Goal: Task Accomplishment & Management: Complete application form

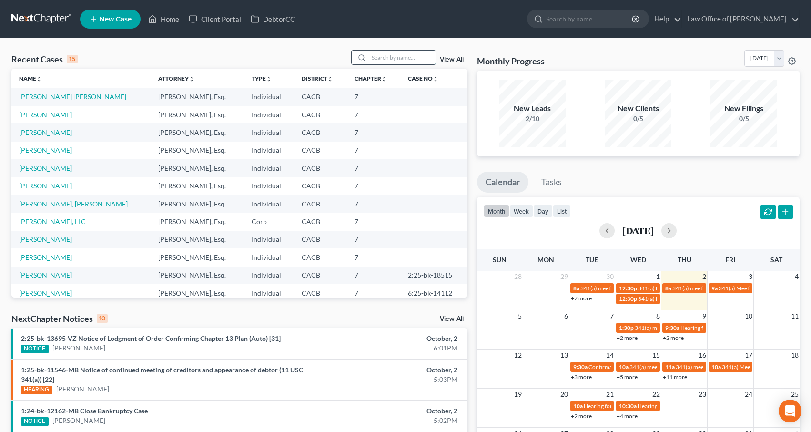
click at [400, 55] on input "search" at bounding box center [402, 58] width 67 height 14
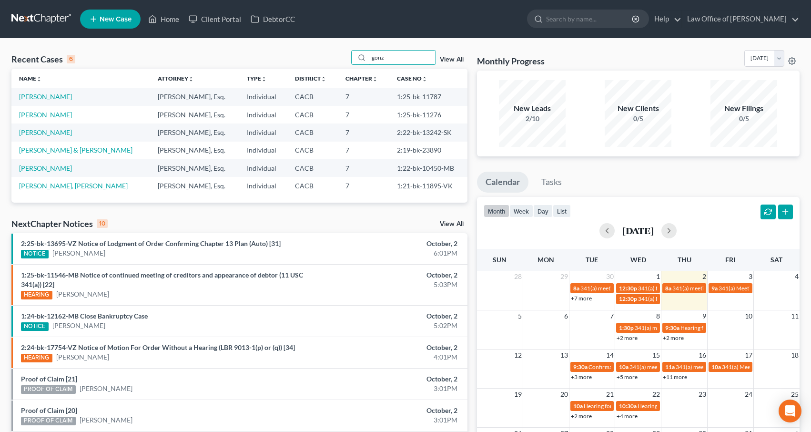
type input "gonz"
click at [49, 116] on link "[PERSON_NAME]" at bounding box center [45, 115] width 53 height 8
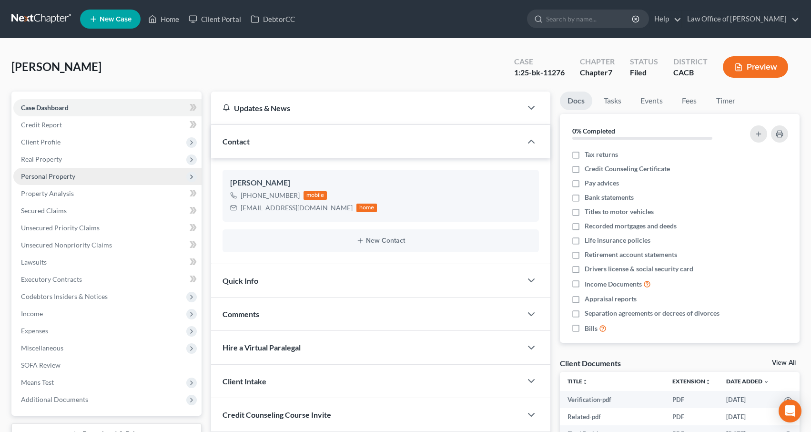
click at [50, 180] on span "Personal Property" at bounding box center [107, 176] width 188 height 17
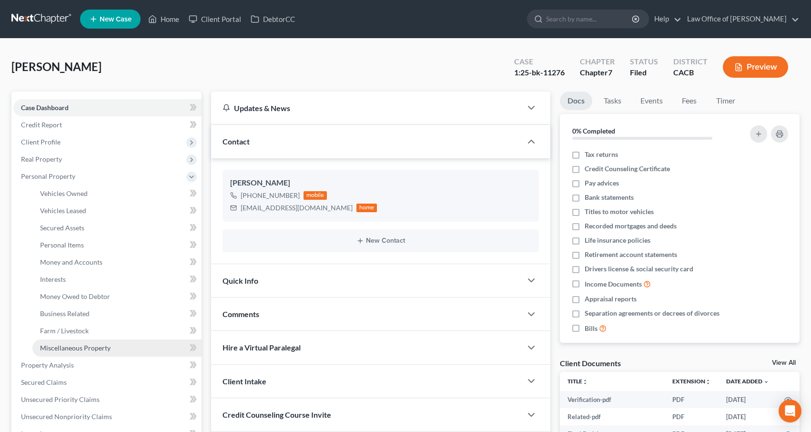
click at [61, 347] on span "Miscellaneous Property" at bounding box center [75, 348] width 71 height 8
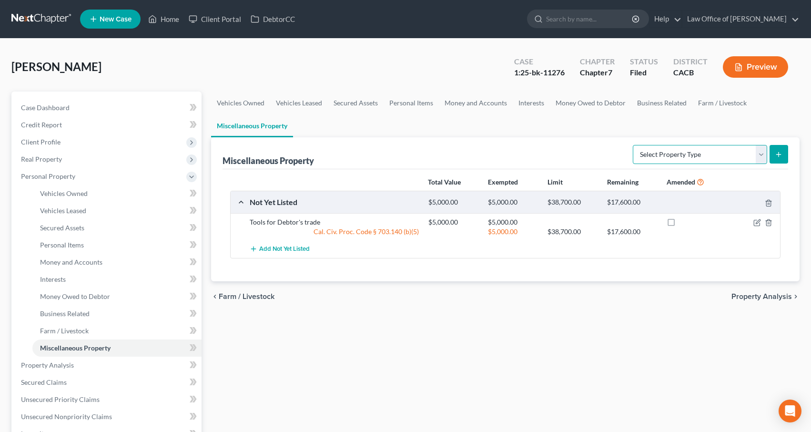
click at [678, 154] on select "Select Property Type Assigned for Creditor Benefit [DATE] Holding for Another N…" at bounding box center [700, 154] width 134 height 19
select select "transferred"
click at [633, 145] on select "Select Property Type Assigned for Creditor Benefit [DATE] Holding for Another N…" at bounding box center [700, 154] width 134 height 19
click at [777, 151] on icon "submit" at bounding box center [779, 155] width 8 height 8
select select "Ordinary ([DATE])"
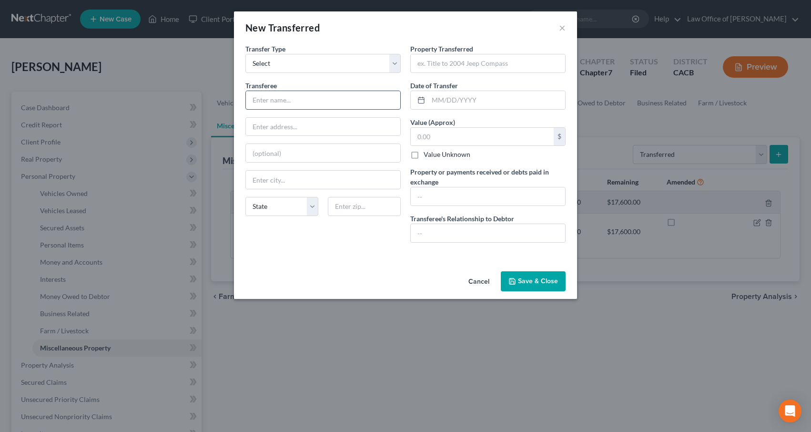
click at [297, 103] on input "text" at bounding box center [323, 100] width 154 height 18
type input "[PERSON_NAME]'s Father"
click at [438, 66] on input "text" at bounding box center [488, 63] width 154 height 18
type input "Debtor loaned $2,000 to his father"
type input "[DATE]"
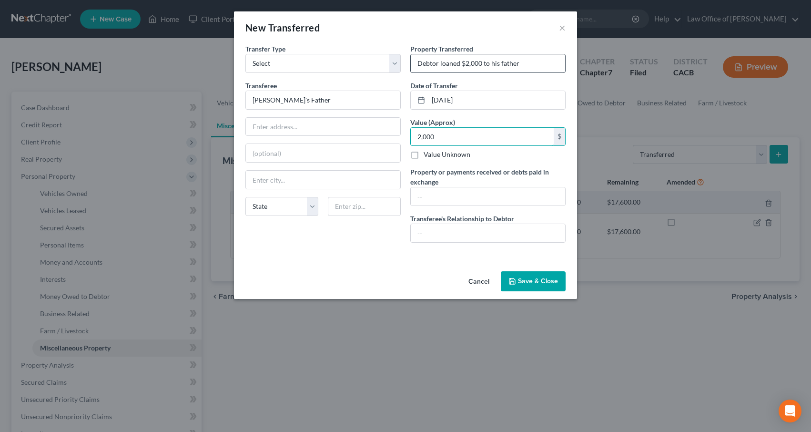
type input "2,000"
type input "Debtor to get repayment but debtor considers the payment as a gift if father ca…"
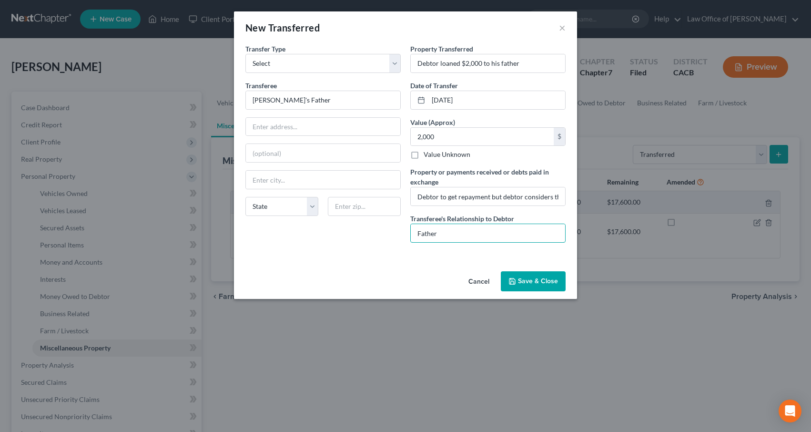
type input "Father"
click at [529, 282] on button "Save & Close" at bounding box center [533, 281] width 65 height 20
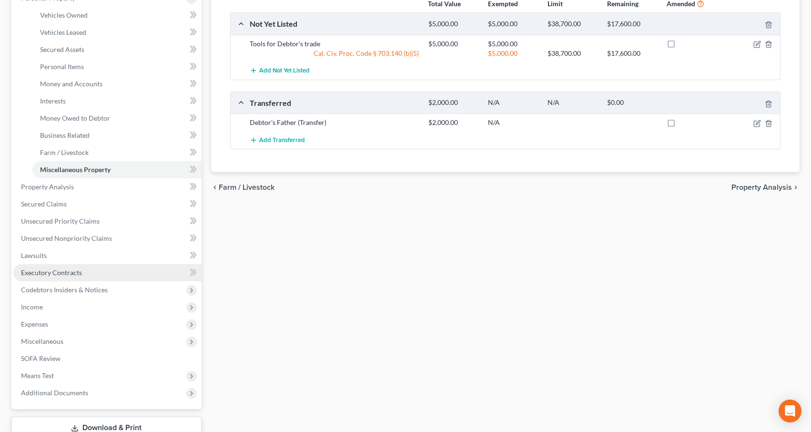
scroll to position [213, 0]
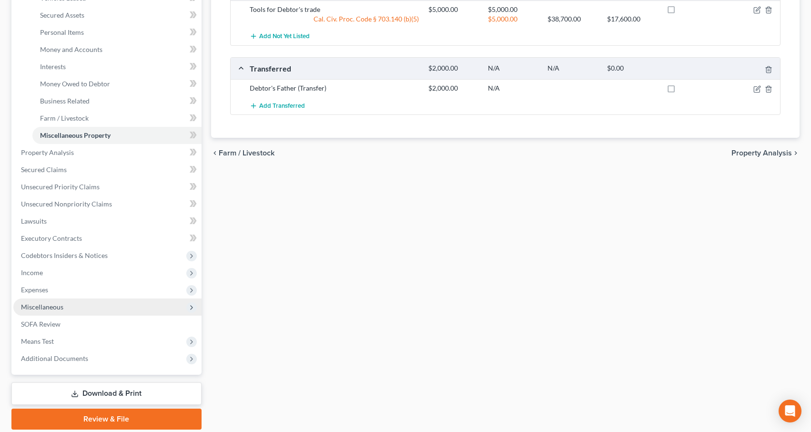
click at [50, 310] on span "Miscellaneous" at bounding box center [42, 307] width 42 height 8
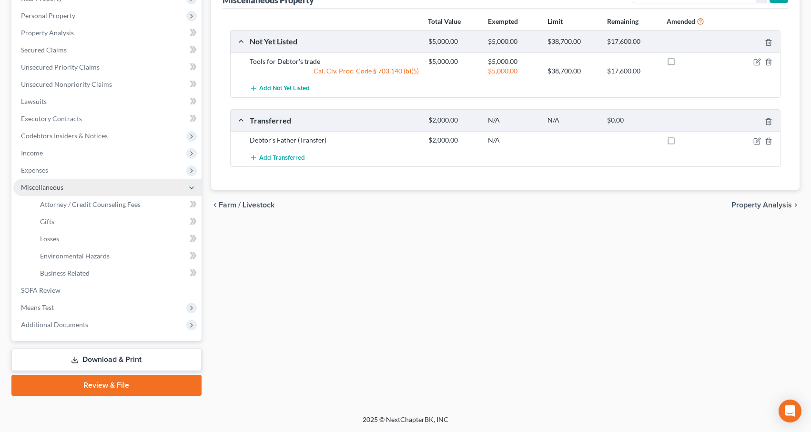
scroll to position [160, 0]
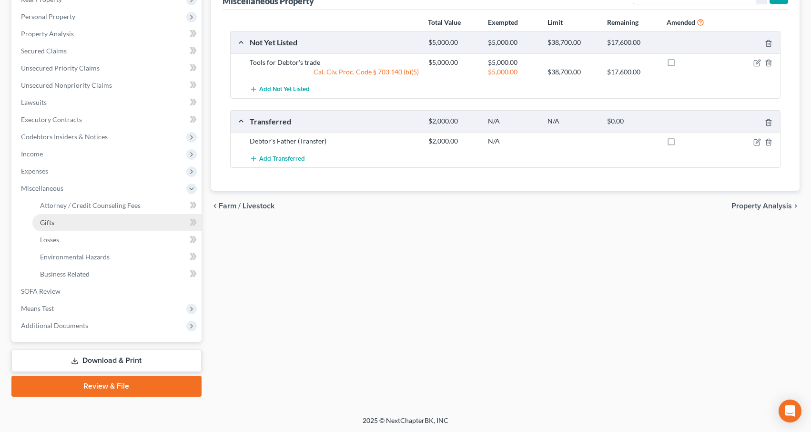
click at [49, 222] on span "Gifts" at bounding box center [47, 222] width 14 height 8
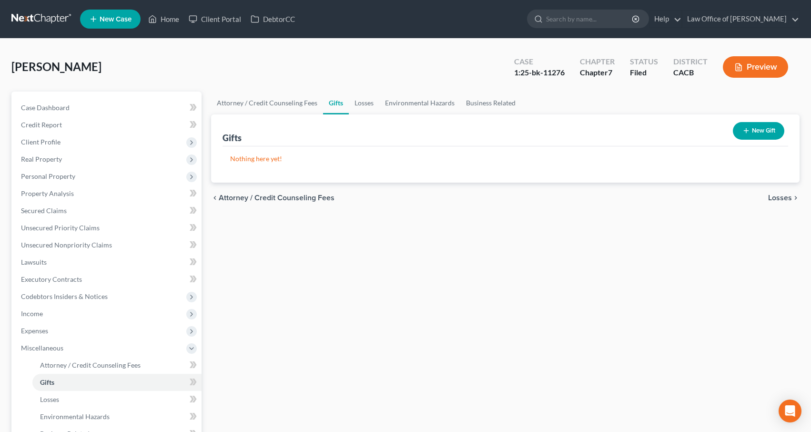
click at [748, 133] on icon "button" at bounding box center [747, 131] width 8 height 8
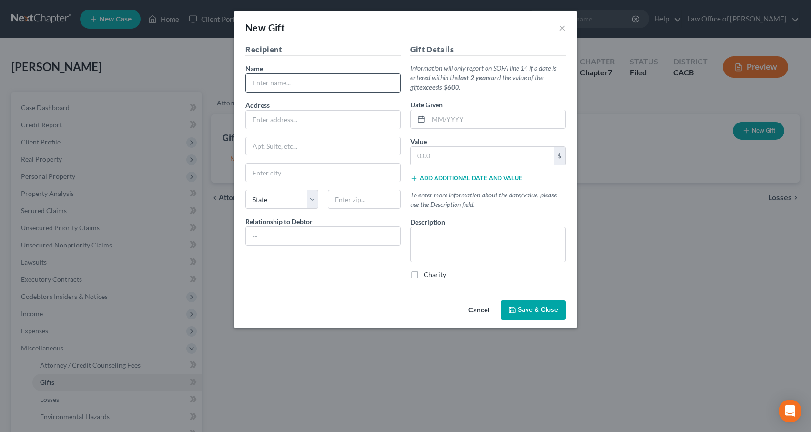
click at [324, 83] on input "text" at bounding box center [323, 83] width 154 height 18
type input "[PERSON_NAME]'s Father"
click at [310, 234] on input "text" at bounding box center [323, 236] width 154 height 18
type input "Father"
click at [469, 117] on input "text" at bounding box center [497, 119] width 137 height 18
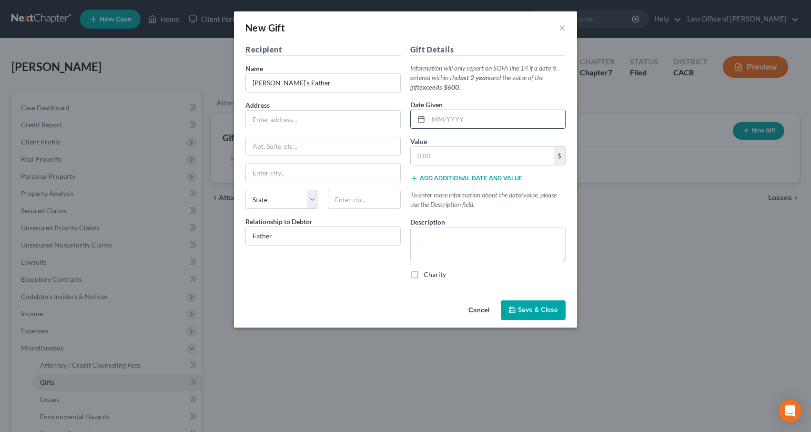
type input "7"
type input "9"
type input "07/2025"
type input "2,000"
click at [450, 231] on textarea at bounding box center [487, 244] width 155 height 35
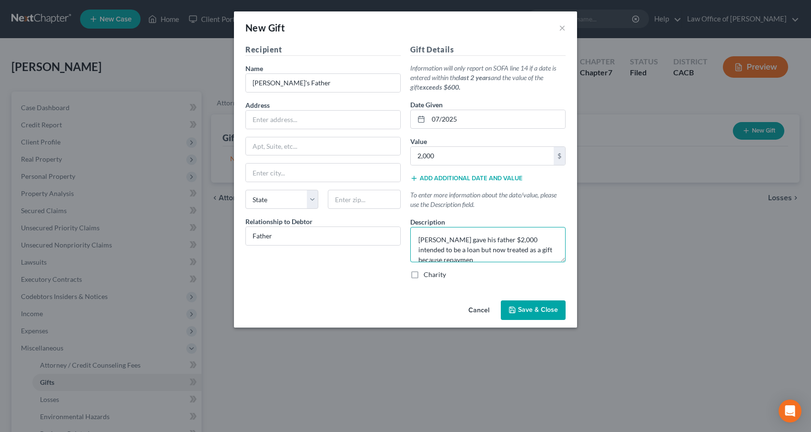
scroll to position [2, 0]
type textarea "[PERSON_NAME] gave his father $2,000 intended to be a loan but now treated as a…"
click at [547, 309] on span "Save & Close" at bounding box center [538, 310] width 40 height 8
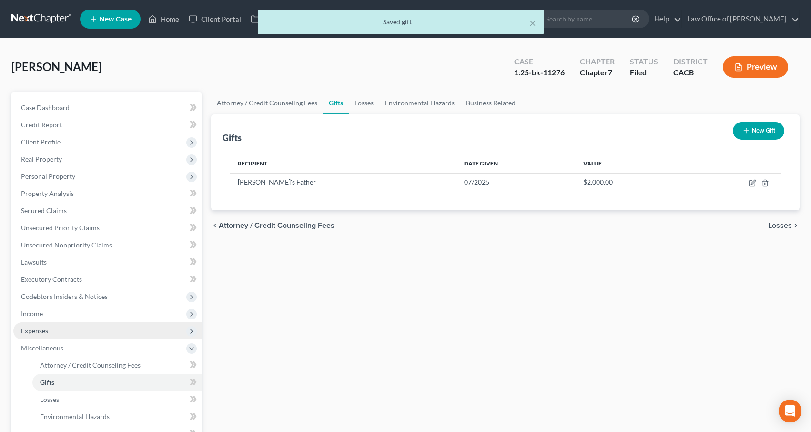
scroll to position [160, 0]
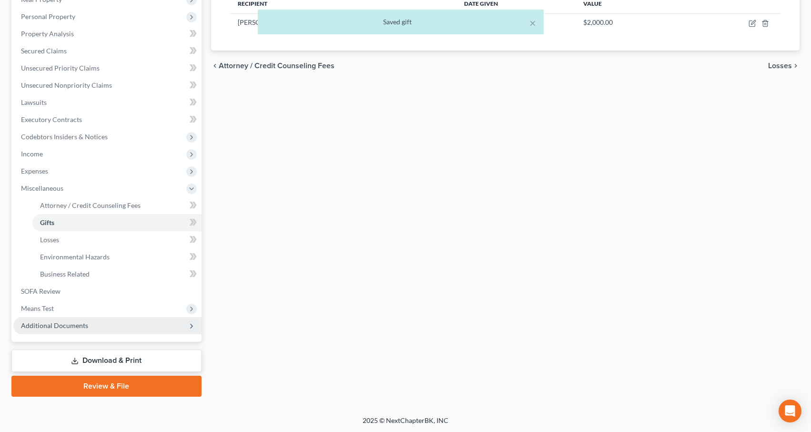
click at [82, 331] on span "Additional Documents" at bounding box center [107, 325] width 188 height 17
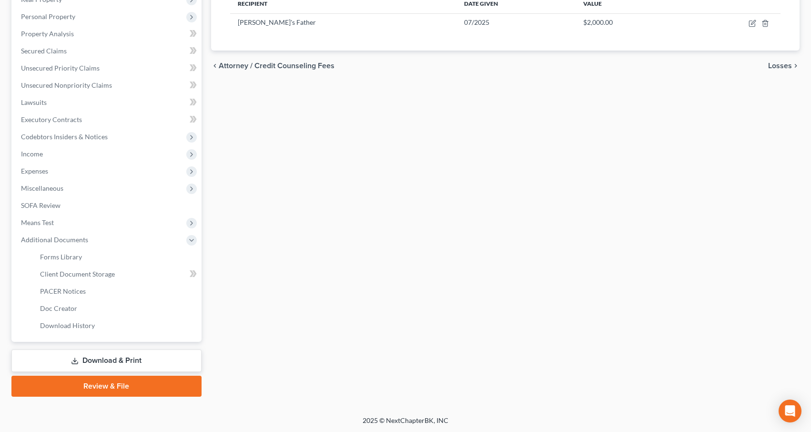
click at [102, 360] on link "Download & Print" at bounding box center [106, 360] width 190 height 22
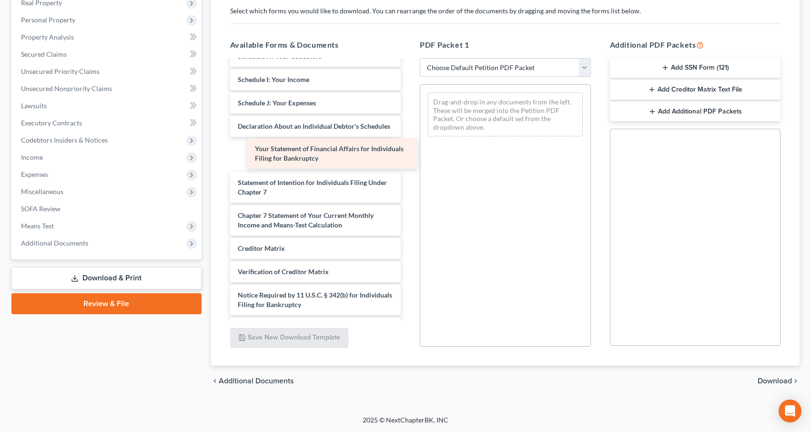
scroll to position [321, 0]
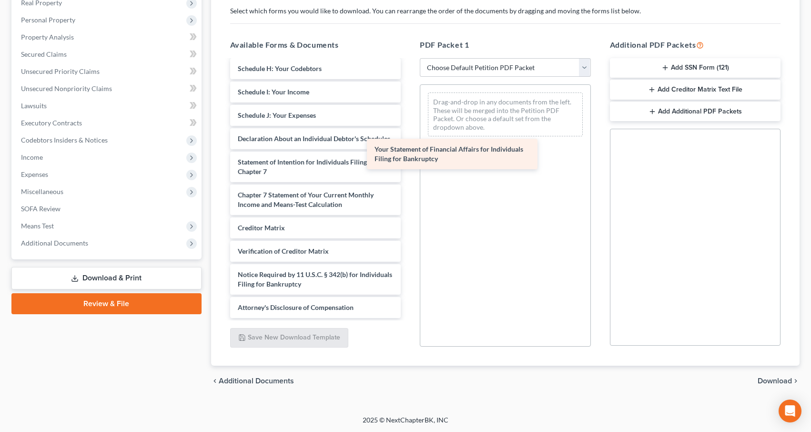
drag, startPoint x: 314, startPoint y: 156, endPoint x: 450, endPoint y: 156, distance: 135.4
click at [409, 156] on div "Your Statement of Financial Affairs for Individuals Filing for Bankruptcy Verif…" at bounding box center [316, 29] width 186 height 578
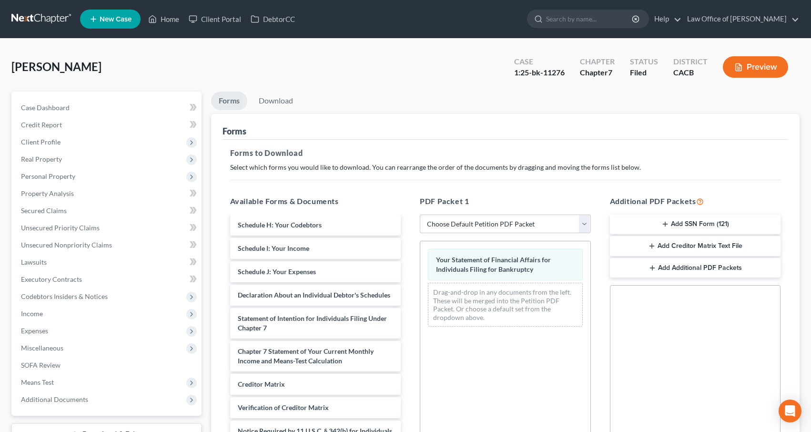
scroll to position [156, 0]
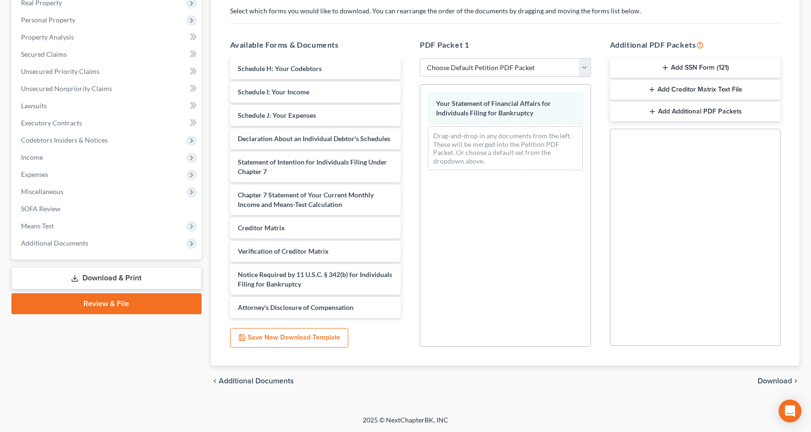
click at [768, 380] on span "Download" at bounding box center [775, 381] width 34 height 8
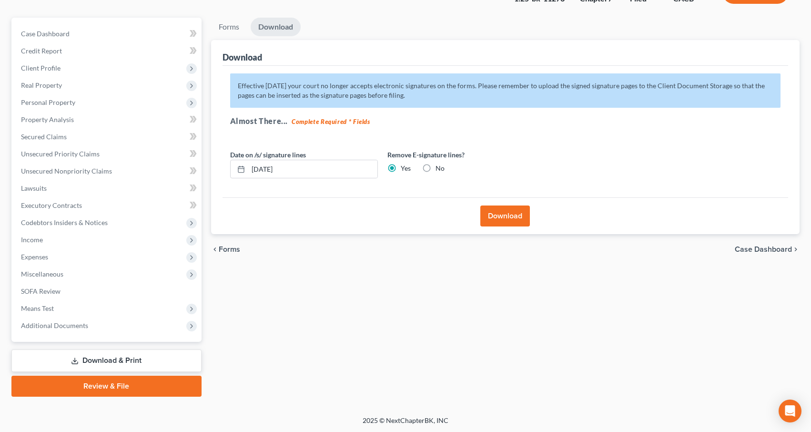
click at [436, 168] on label "No" at bounding box center [440, 169] width 9 height 10
click at [440, 168] on input "No" at bounding box center [443, 167] width 6 height 6
radio input "true"
radio input "false"
click at [505, 215] on button "Download" at bounding box center [506, 215] width 50 height 21
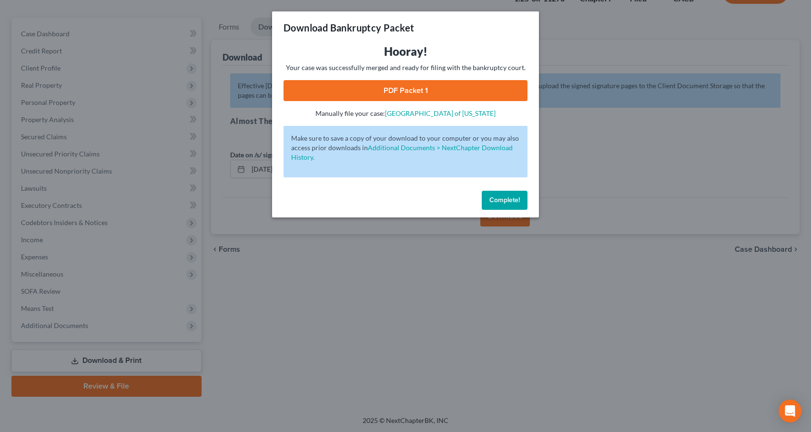
click at [510, 205] on button "Complete!" at bounding box center [505, 200] width 46 height 19
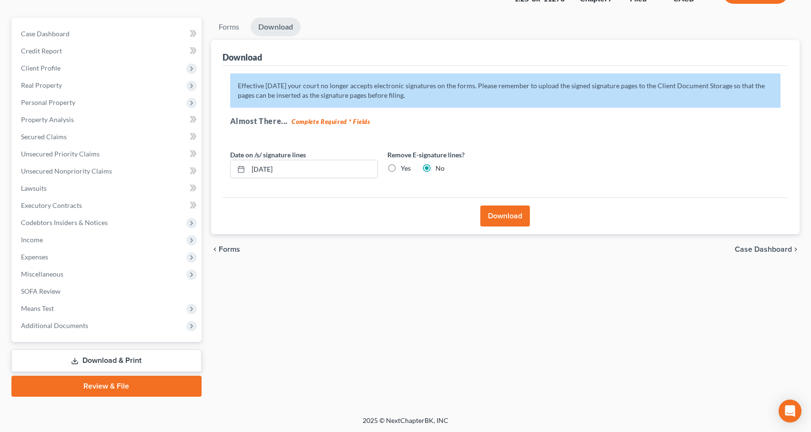
click at [503, 214] on button "Download" at bounding box center [506, 215] width 50 height 21
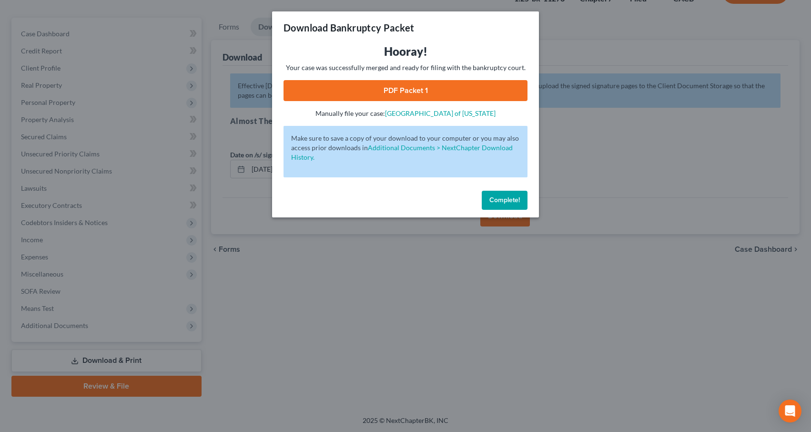
click at [410, 86] on link "PDF Packet 1" at bounding box center [406, 90] width 244 height 21
click at [239, 129] on div "Download Bankruptcy Packet Hooray! Your case was successfully merged and ready …" at bounding box center [405, 216] width 811 height 432
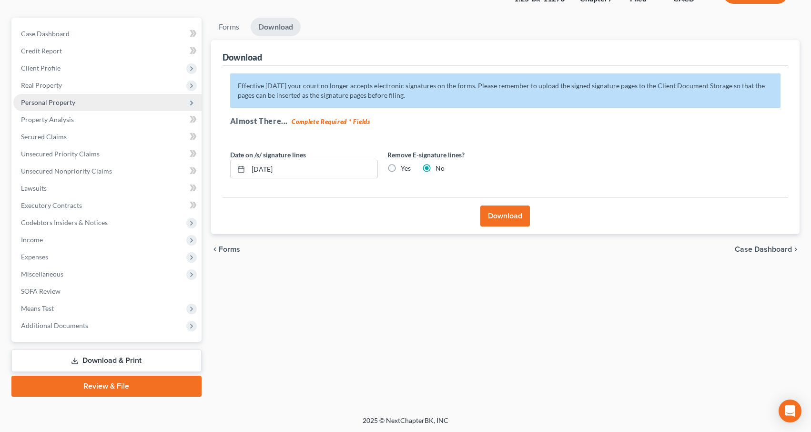
click at [49, 99] on span "Personal Property" at bounding box center [48, 102] width 54 height 8
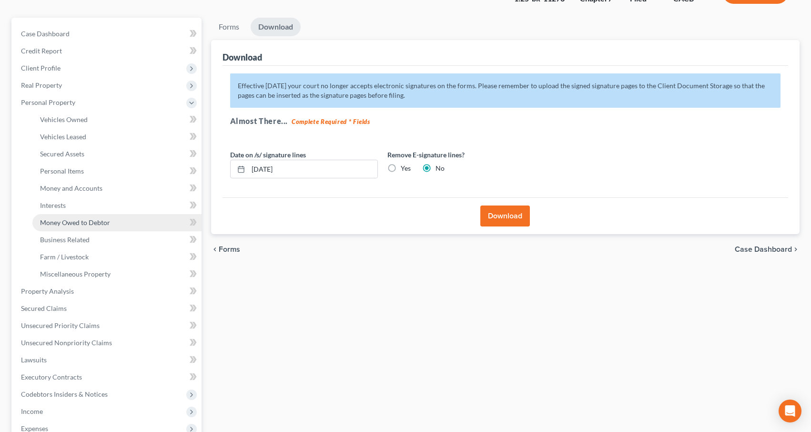
click at [66, 228] on link "Money Owed to Debtor" at bounding box center [116, 222] width 169 height 17
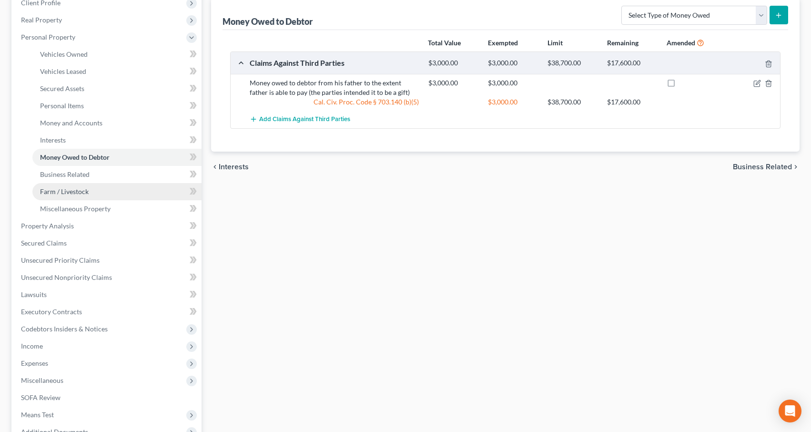
scroll to position [246, 0]
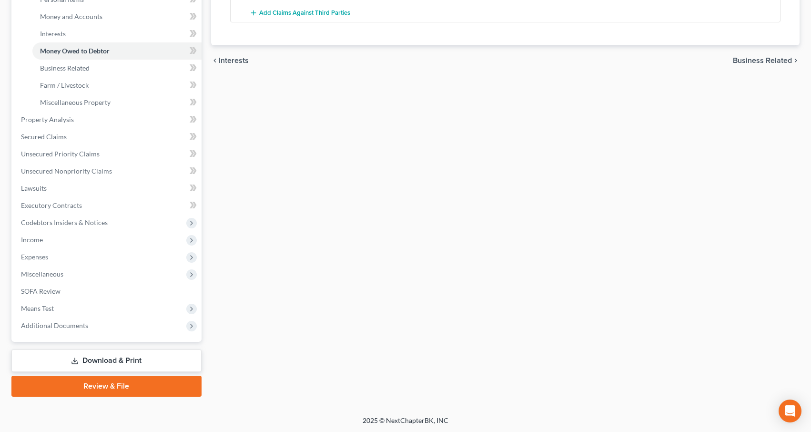
click at [85, 365] on link "Download & Print" at bounding box center [106, 360] width 190 height 22
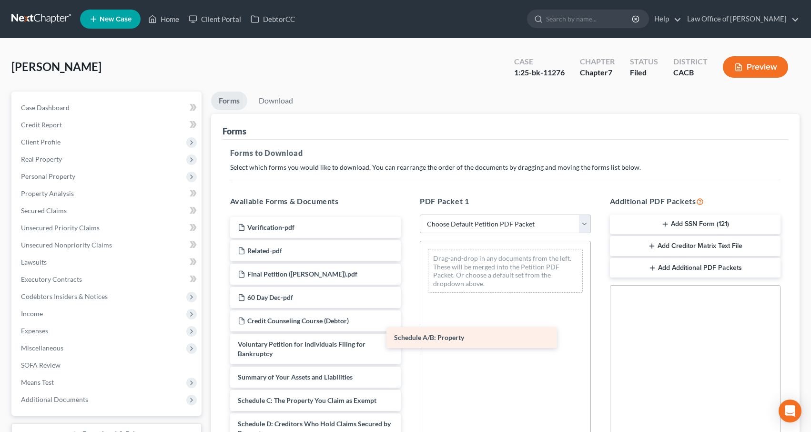
drag, startPoint x: 293, startPoint y: 398, endPoint x: 463, endPoint y: 323, distance: 185.5
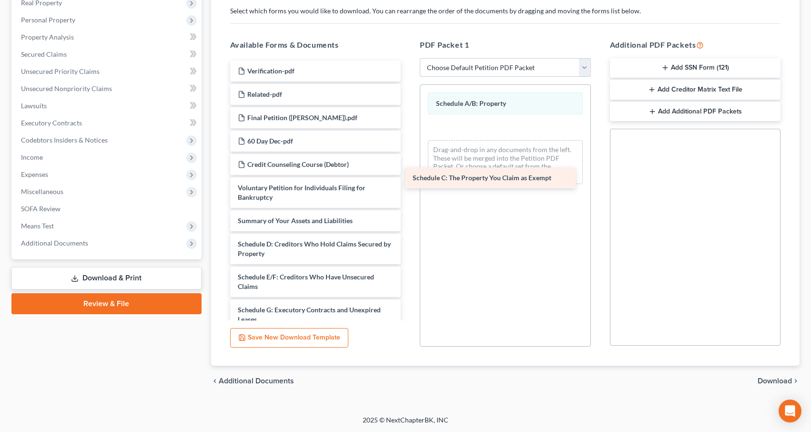
drag, startPoint x: 276, startPoint y: 239, endPoint x: 450, endPoint y: 173, distance: 186.2
click at [409, 173] on div "Schedule C: The Property You Claim as Exempt Verification-pdf Related-pdf Final…" at bounding box center [316, 343] width 186 height 564
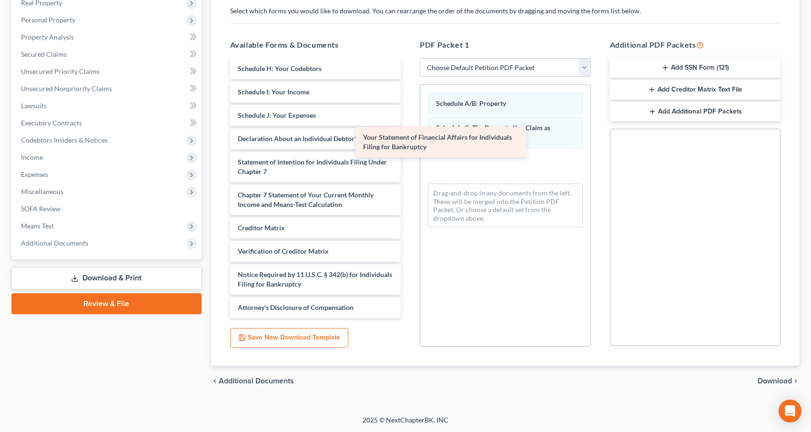
scroll to position [274, 0]
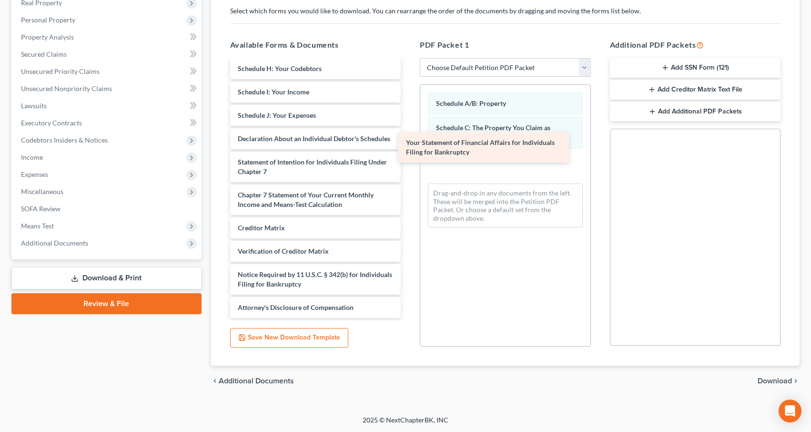
drag, startPoint x: 290, startPoint y: 128, endPoint x: 456, endPoint y: 143, distance: 166.5
click at [409, 143] on div "Your Statement of Financial Affairs for Individuals Filing for Bankruptcy Verif…" at bounding box center [316, 52] width 186 height 532
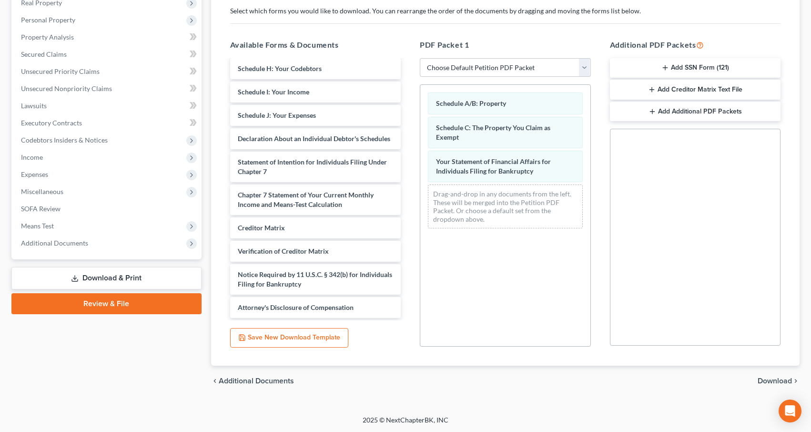
click at [773, 383] on span "Download" at bounding box center [775, 381] width 34 height 8
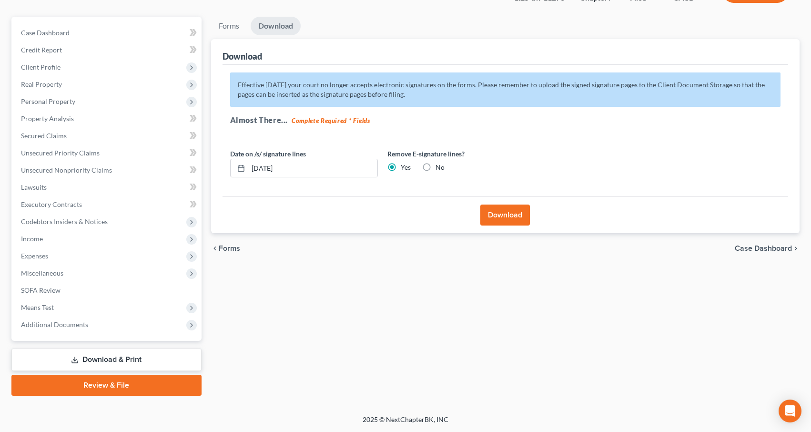
scroll to position [74, 0]
click at [507, 215] on button "Download" at bounding box center [506, 215] width 50 height 21
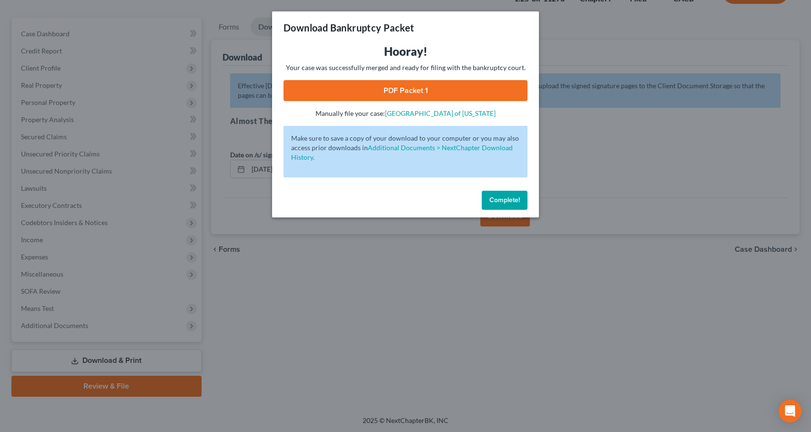
click at [409, 93] on link "PDF Packet 1" at bounding box center [406, 90] width 244 height 21
click at [215, 81] on div "Download Bankruptcy Packet Hooray! Your case was successfully merged and ready …" at bounding box center [405, 216] width 811 height 432
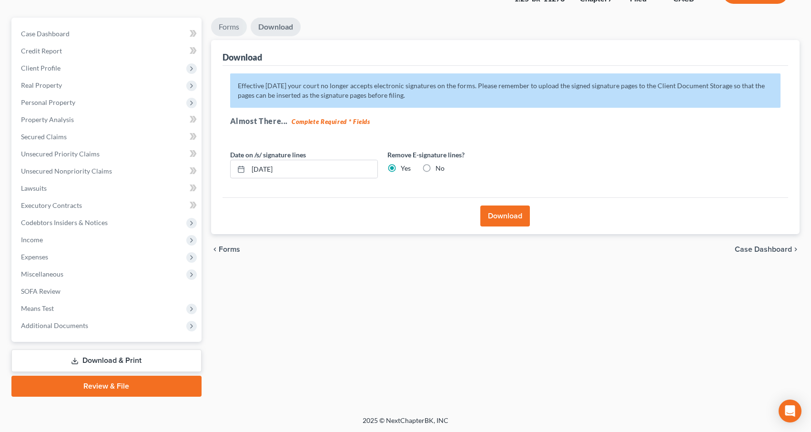
click at [225, 26] on link "Forms" at bounding box center [229, 27] width 36 height 19
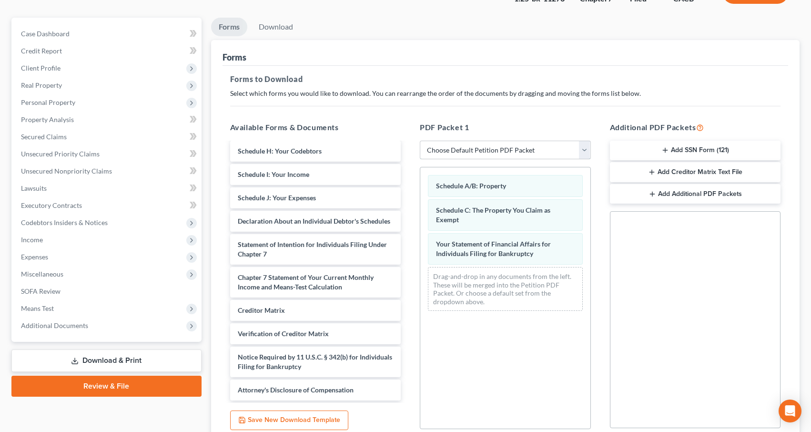
click at [456, 148] on select "Choose Default Petition PDF Packet Complete Bankruptcy Petition (all forms and …" at bounding box center [505, 150] width 171 height 19
select select "2"
click at [420, 141] on select "Choose Default Petition PDF Packet Complete Bankruptcy Petition (all forms and …" at bounding box center [505, 150] width 171 height 19
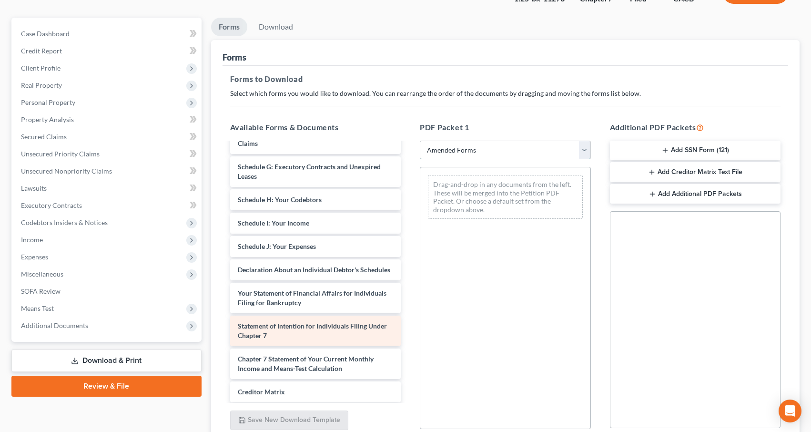
scroll to position [0, 0]
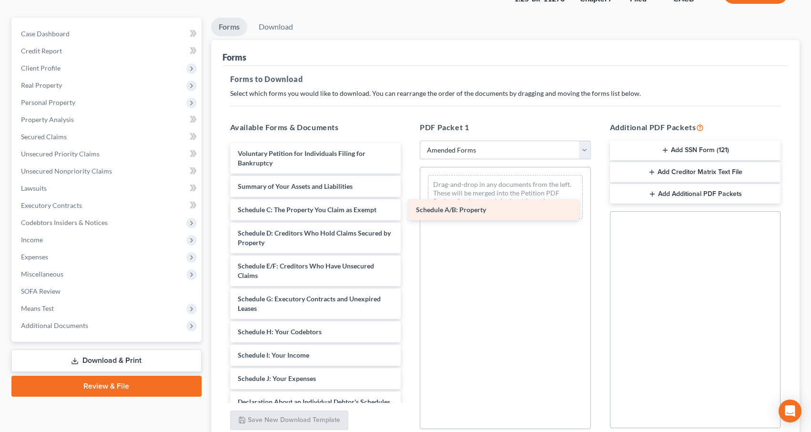
drag, startPoint x: 286, startPoint y: 208, endPoint x: 464, endPoint y: 209, distance: 177.8
click at [409, 209] on div "Schedule A/B: Property Voluntary Petition for Individuals Filing for Bankruptcy…" at bounding box center [316, 378] width 186 height 471
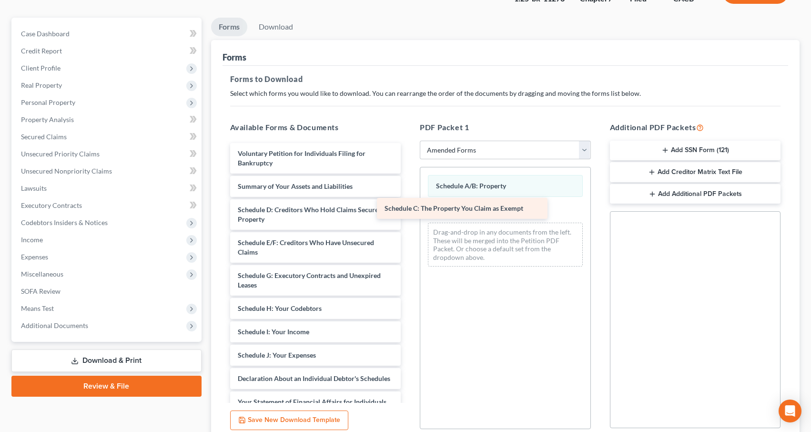
drag, startPoint x: 297, startPoint y: 205, endPoint x: 441, endPoint y: 205, distance: 144.5
click at [409, 205] on div "Schedule C: The Property You Claim as Exempt Voluntary Petition for Individuals…" at bounding box center [316, 367] width 186 height 448
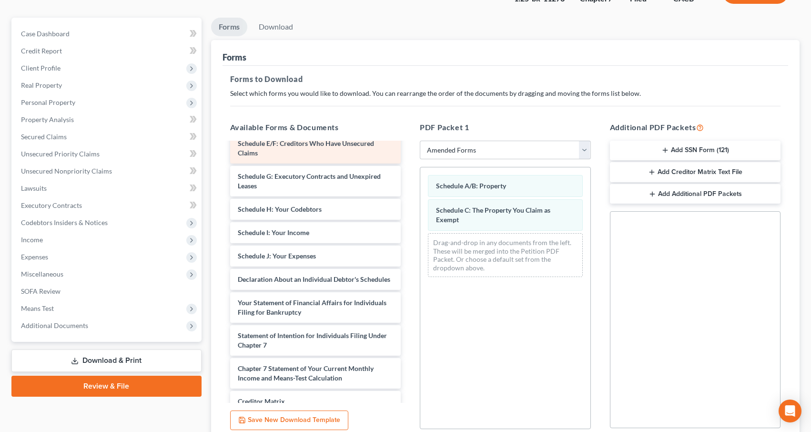
scroll to position [105, 0]
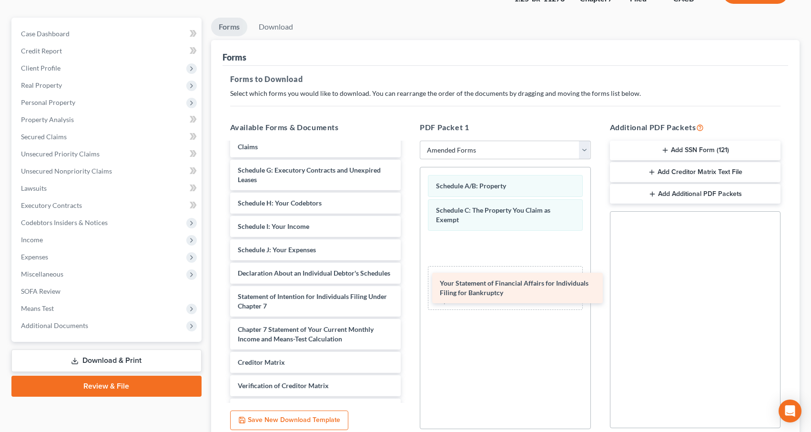
drag, startPoint x: 304, startPoint y: 301, endPoint x: 503, endPoint y: 288, distance: 199.7
click at [409, 288] on div "Your Statement of Financial Affairs for Individuals Filing for Bankruptcy Volun…" at bounding box center [316, 245] width 186 height 415
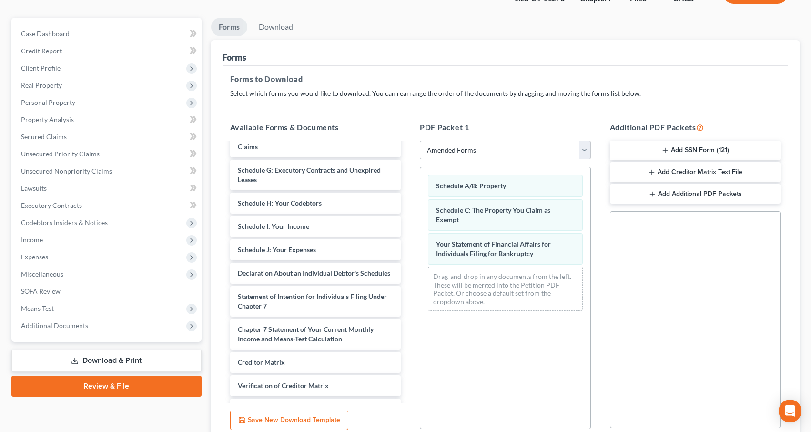
scroll to position [156, 0]
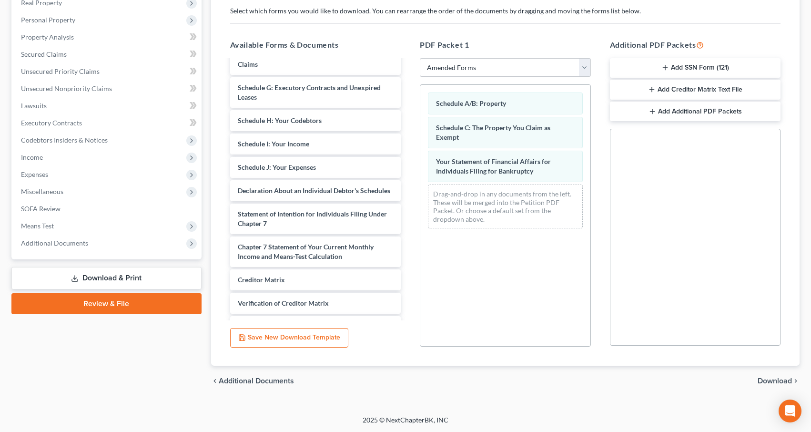
click at [780, 378] on span "Download" at bounding box center [775, 381] width 34 height 8
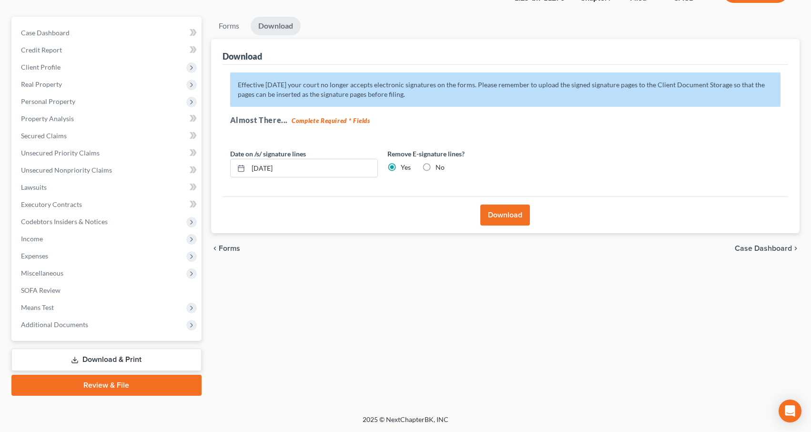
scroll to position [74, 0]
click at [506, 216] on button "Download" at bounding box center [506, 215] width 50 height 21
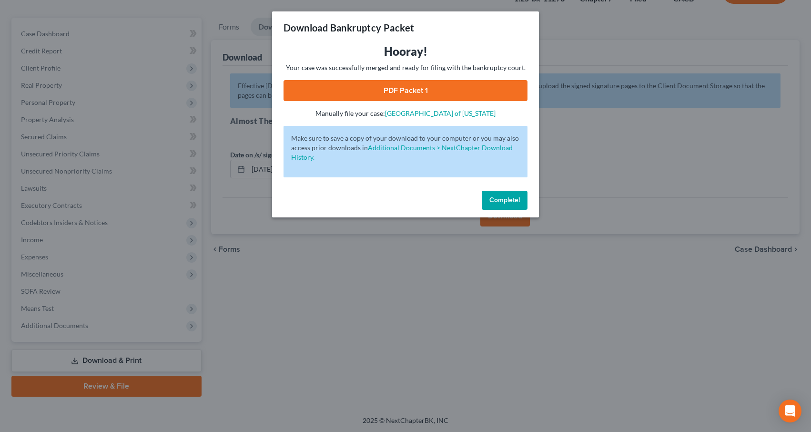
click at [394, 88] on link "PDF Packet 1" at bounding box center [406, 90] width 244 height 21
click at [257, 121] on div "Download Bankruptcy Packet Hooray! Your case was successfully merged and ready …" at bounding box center [405, 216] width 811 height 432
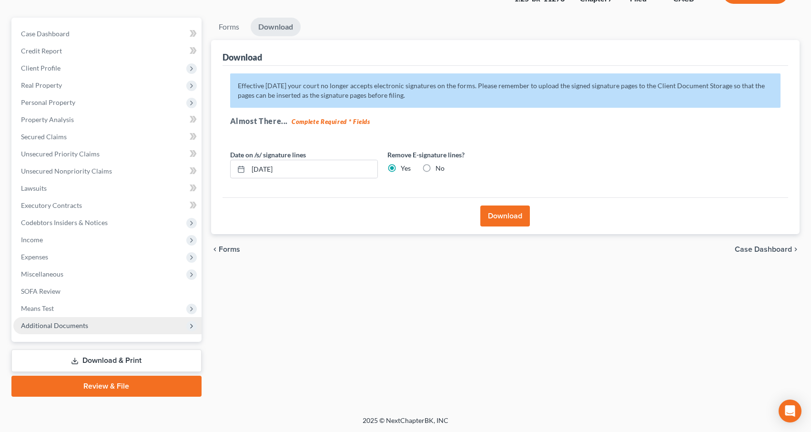
click at [59, 323] on span "Additional Documents" at bounding box center [54, 325] width 67 height 8
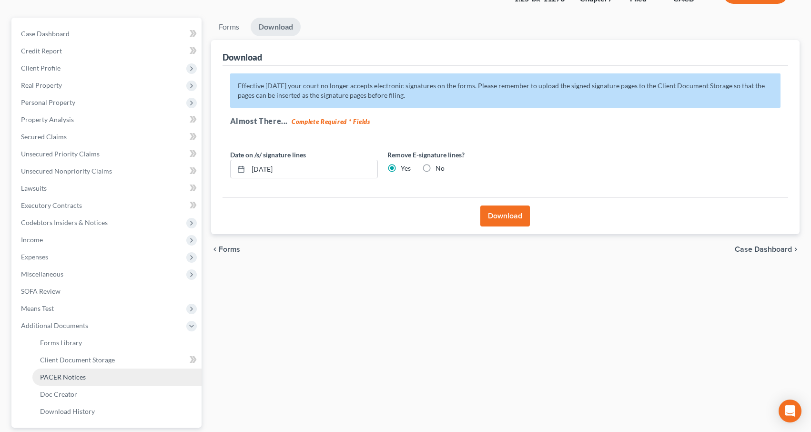
click at [62, 376] on span "PACER Notices" at bounding box center [63, 377] width 46 height 8
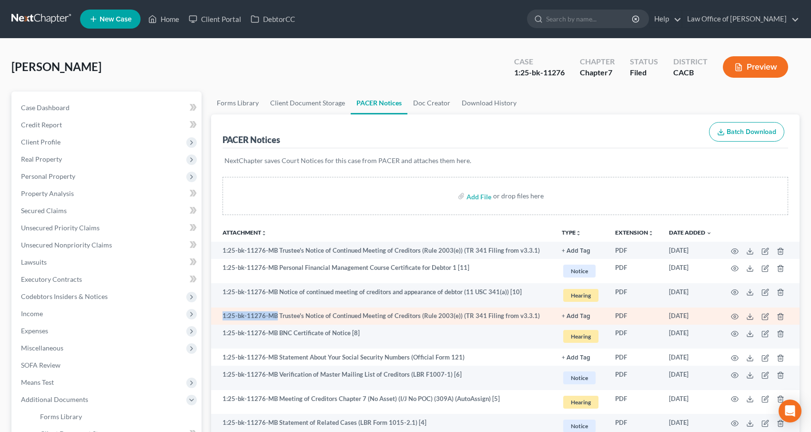
drag, startPoint x: 276, startPoint y: 317, endPoint x: 224, endPoint y: 316, distance: 52.4
click at [223, 316] on td "1:25-bk-11276-MB Trustee's Notice of Continued Meeting of Creditors (Rule 2003(…" at bounding box center [383, 316] width 344 height 17
copy td "1:25-bk-11276-MB"
